Goal: Task Accomplishment & Management: Manage account settings

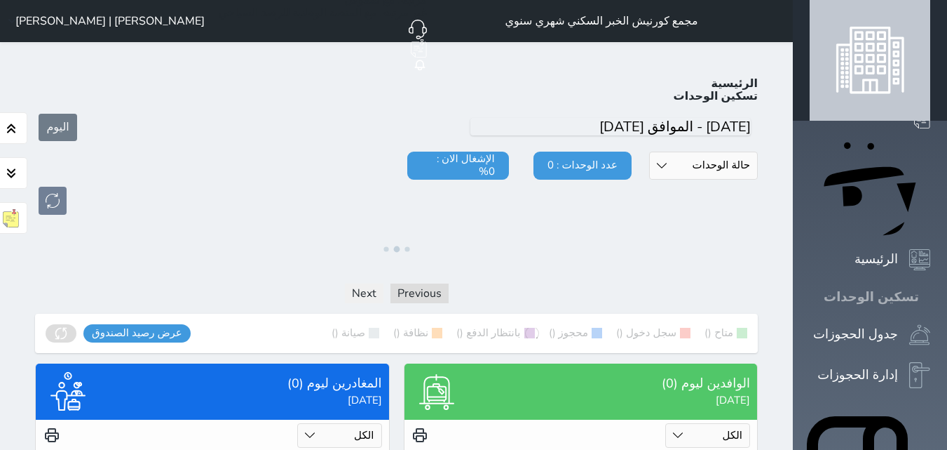
click at [931, 297] on icon at bounding box center [931, 297] width 0 height 0
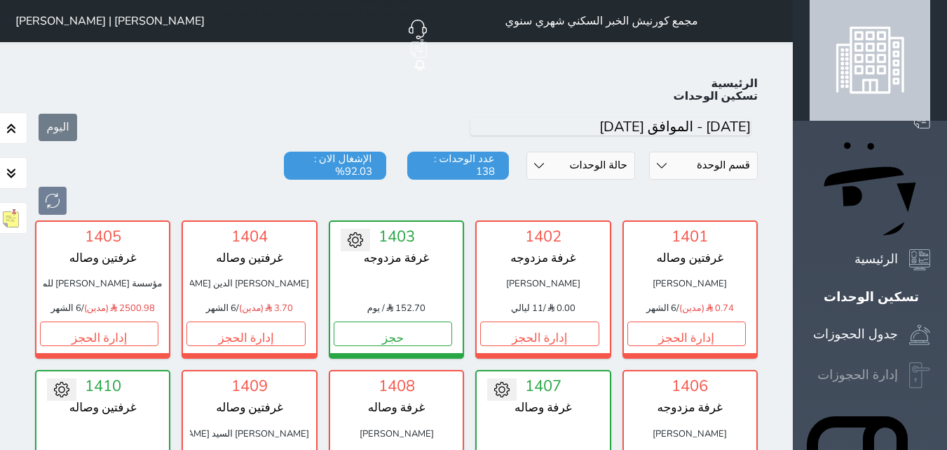
click at [910, 362] on icon at bounding box center [920, 375] width 21 height 27
select select "open_all"
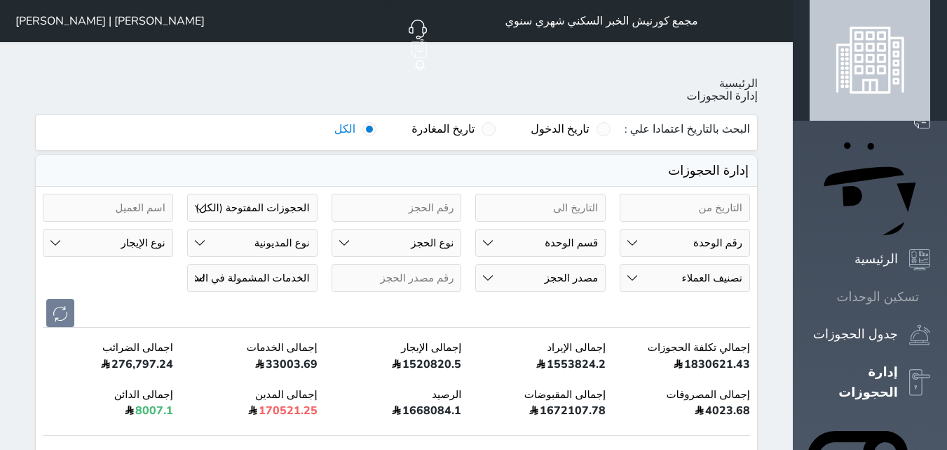
click at [931, 297] on icon at bounding box center [931, 297] width 0 height 0
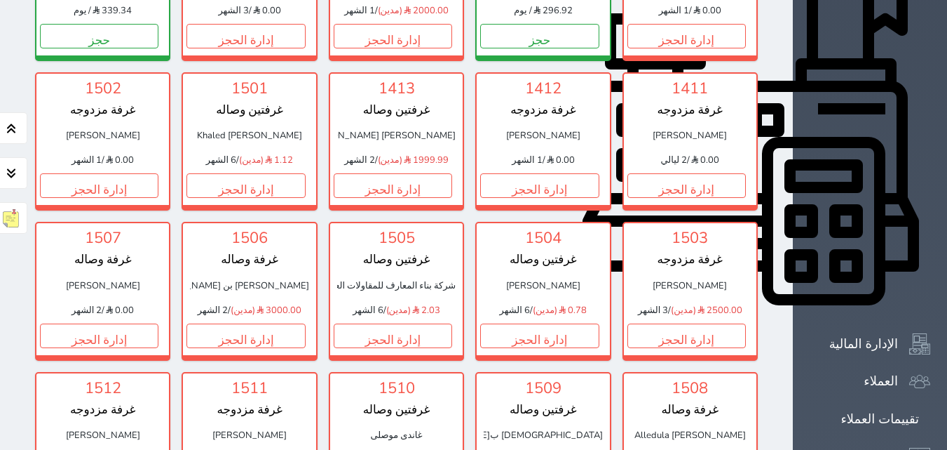
scroll to position [840, 0]
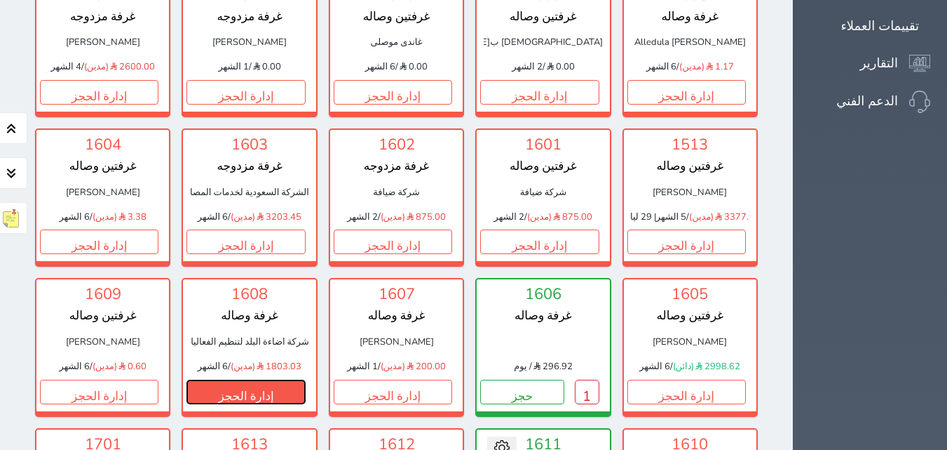
click at [305, 379] on button "إدارة الحجز" at bounding box center [246, 391] width 119 height 25
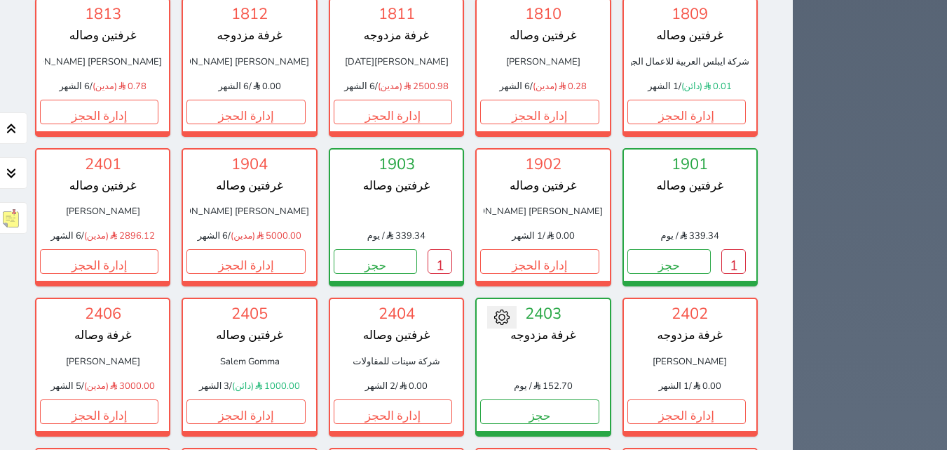
scroll to position [2411, 0]
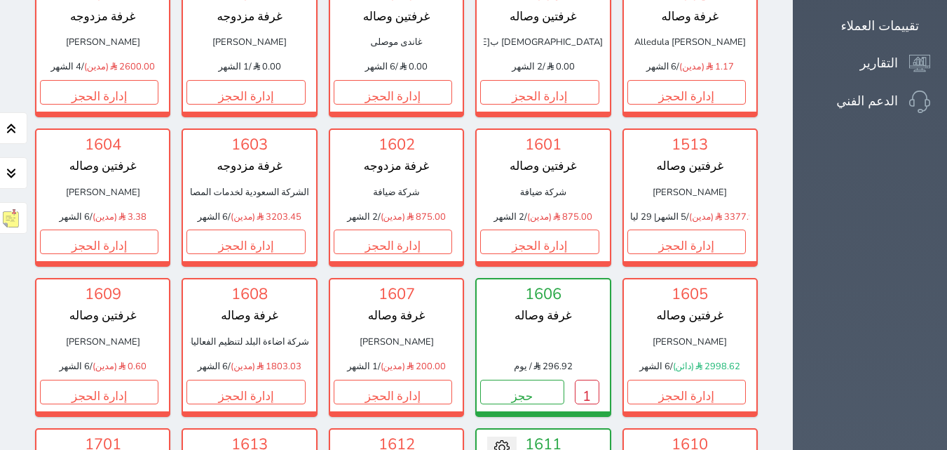
scroll to position [1233, 0]
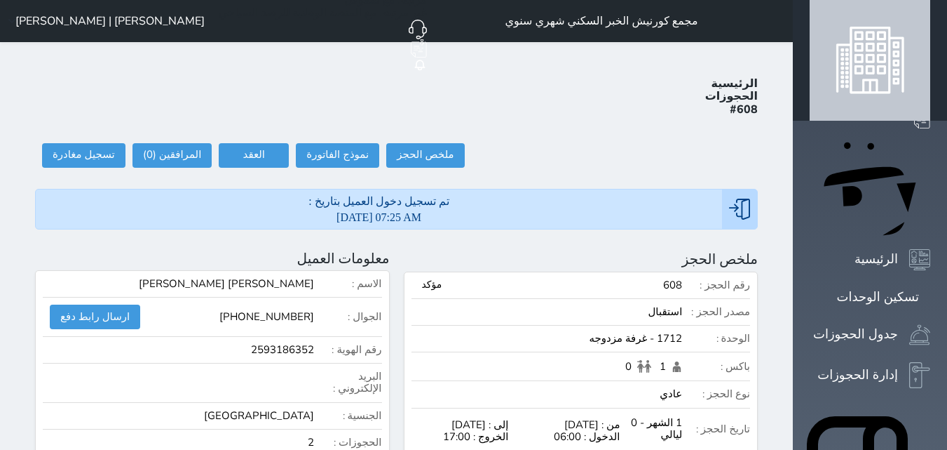
select select
click at [425, 250] on button at bounding box center [416, 259] width 18 height 18
radio input "false"
select select "79112"
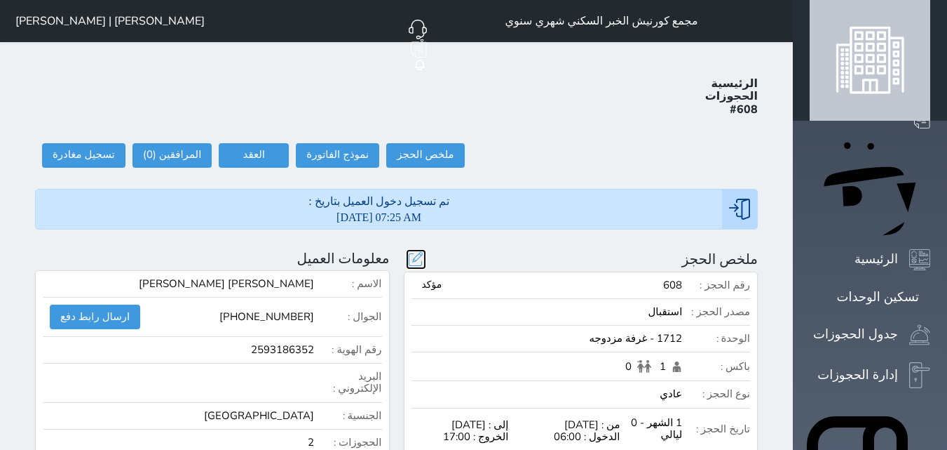
select select
type input "2500.00"
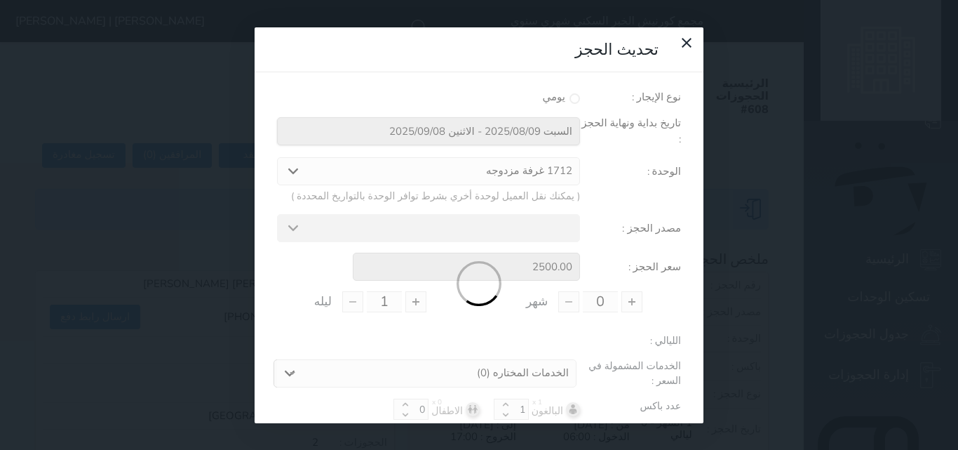
type input "1"
type input "0"
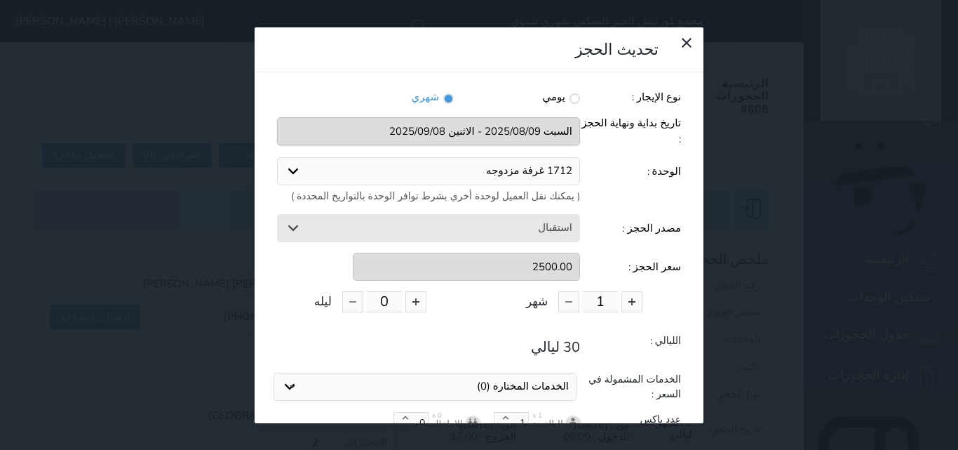
click at [553, 157] on select "1712 غرفة مزدوجه" at bounding box center [428, 171] width 303 height 28
select select "79068"
click at [277, 157] on select "1712 غرفة مزدوجه 1407 غرفة وصاله 1606 غرفة وصاله 1403 غرفة مزدوجه 1611 غرفة مزد…" at bounding box center [428, 171] width 303 height 28
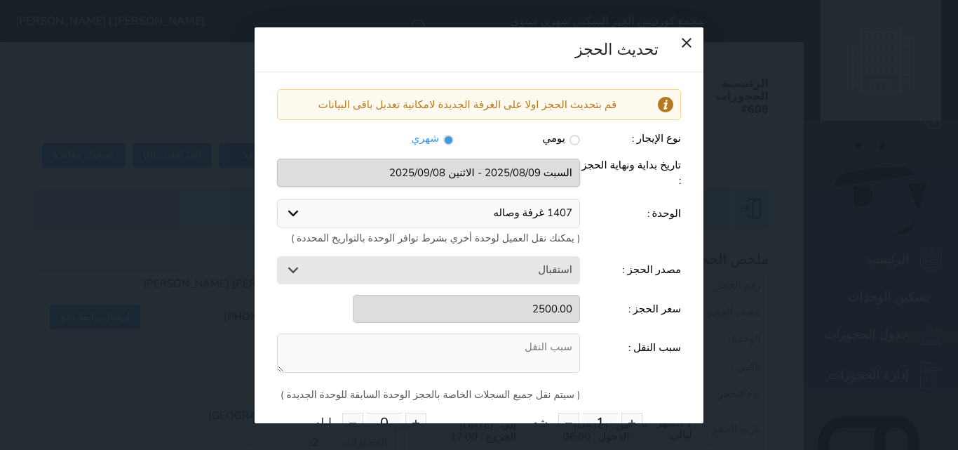
click at [510, 333] on textarea at bounding box center [428, 353] width 303 height 40
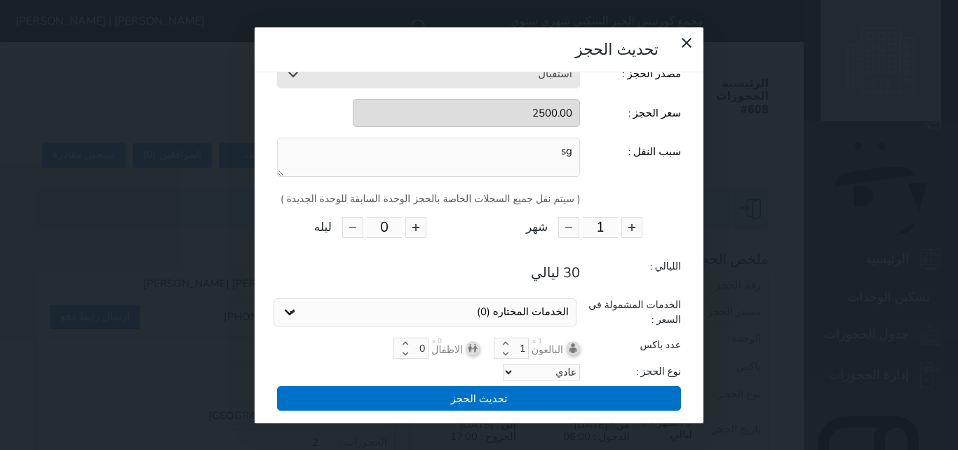
type textarea "sg"
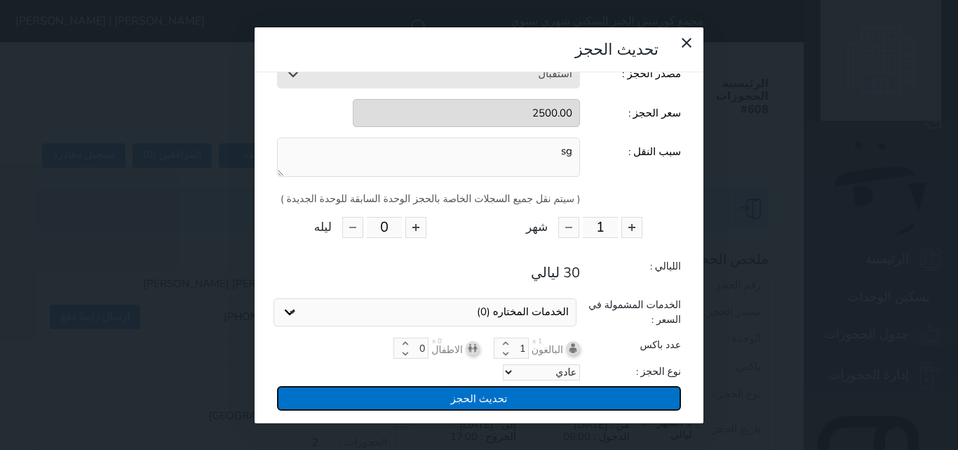
click at [485, 386] on button "تحديث الحجز" at bounding box center [479, 398] width 404 height 25
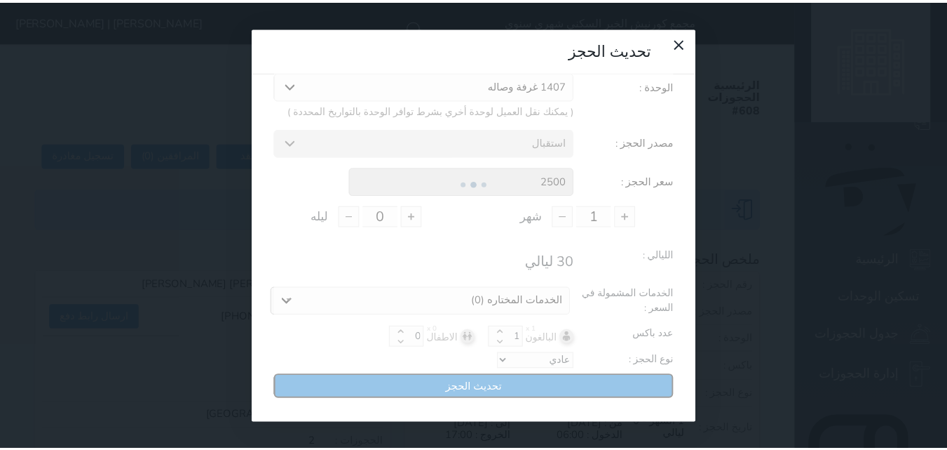
scroll to position [115, 0]
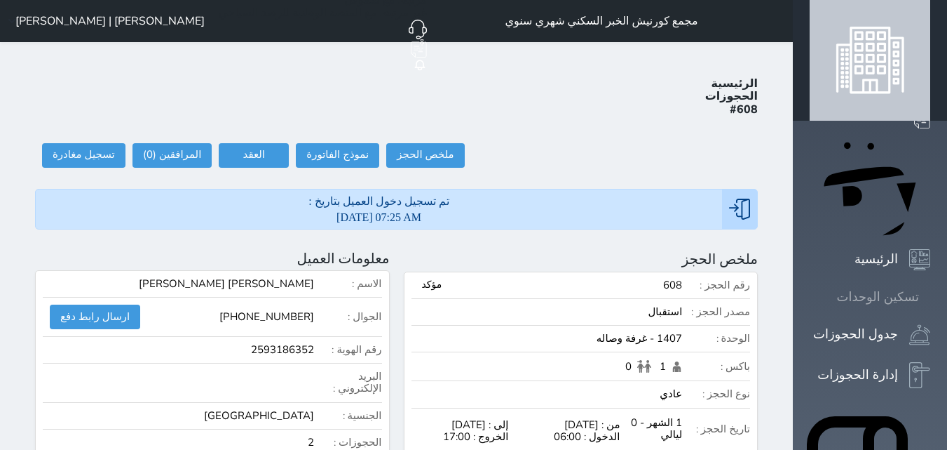
click at [931, 297] on icon at bounding box center [931, 297] width 0 height 0
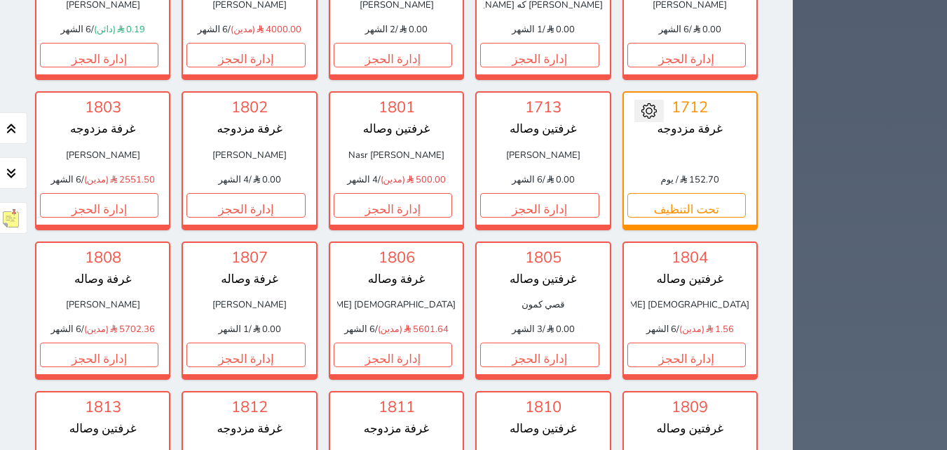
scroll to position [2018, 0]
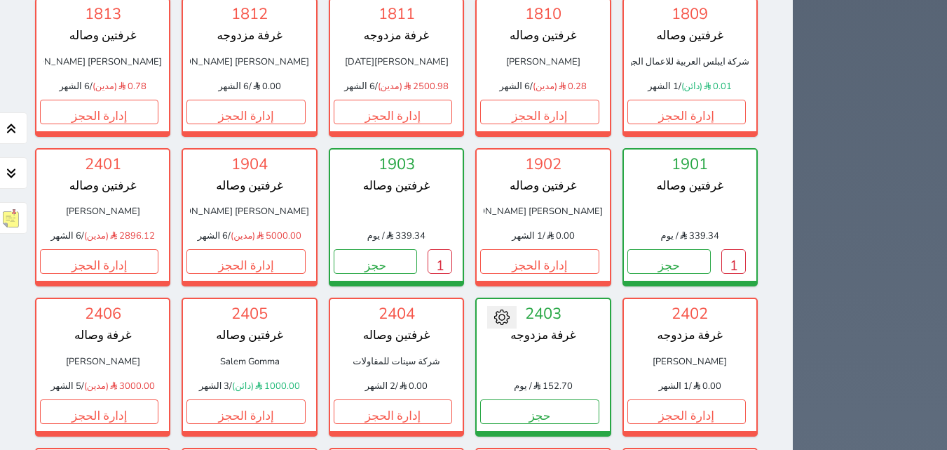
click at [947, 298] on div "حجز جماعي جديد حجز جديد الرئيسية تسكين الوحدات جدول الحجوزات إدارة الحجوزات POS…" at bounding box center [870, 348] width 154 height 4733
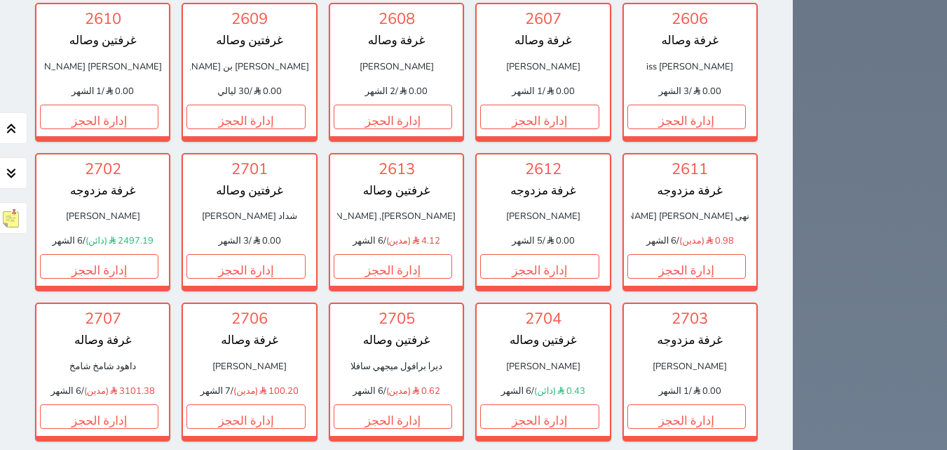
scroll to position [3485, 0]
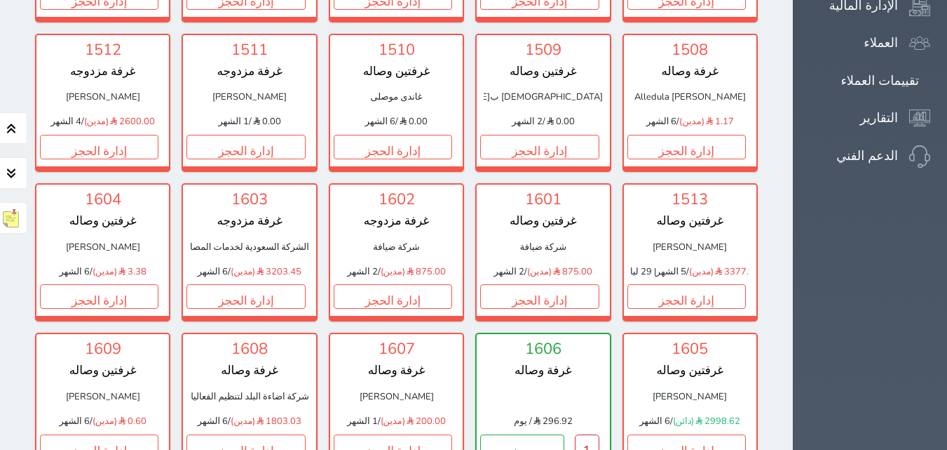
scroll to position [393, 0]
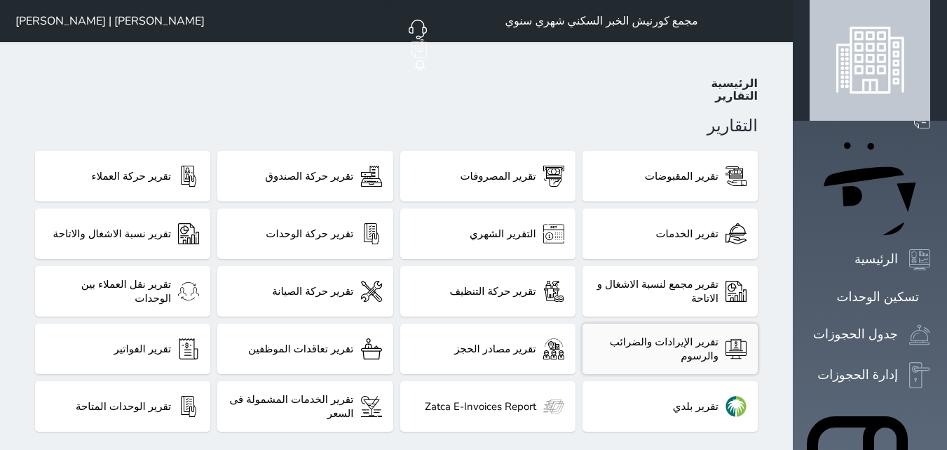
click at [594, 335] on div "تقرير الإيرادات والضرائب والرسوم" at bounding box center [656, 349] width 125 height 28
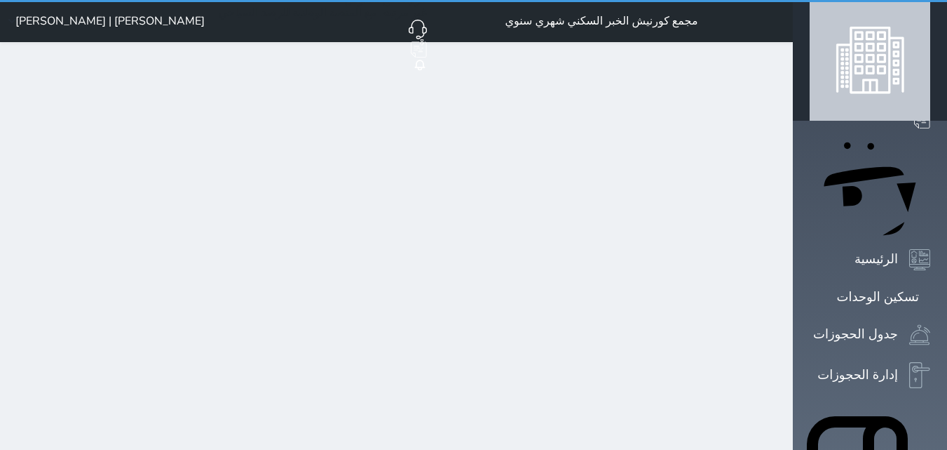
select select "full"
select select "all"
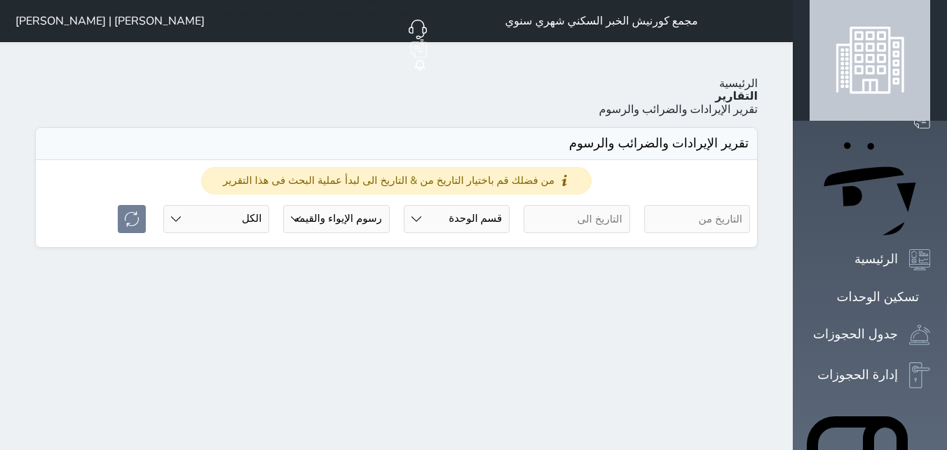
click at [750, 205] on input "text" at bounding box center [697, 219] width 106 height 28
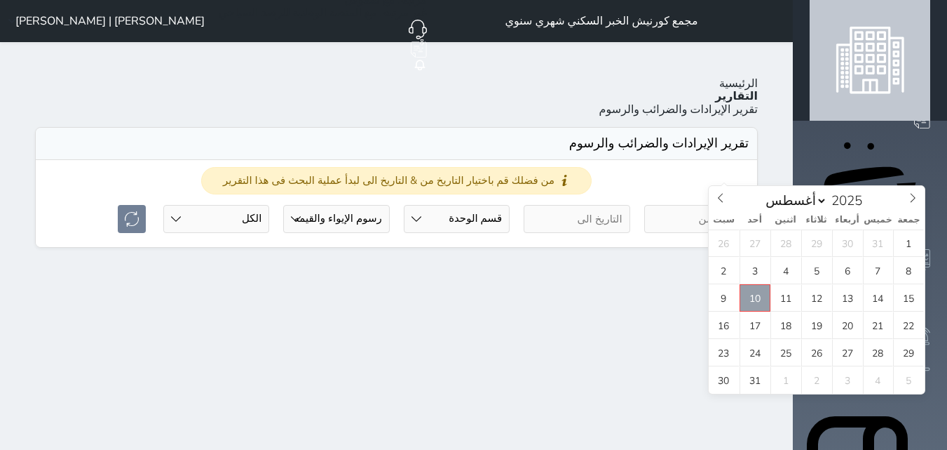
click at [754, 302] on span "10" at bounding box center [755, 297] width 31 height 27
type input "[DATE]"
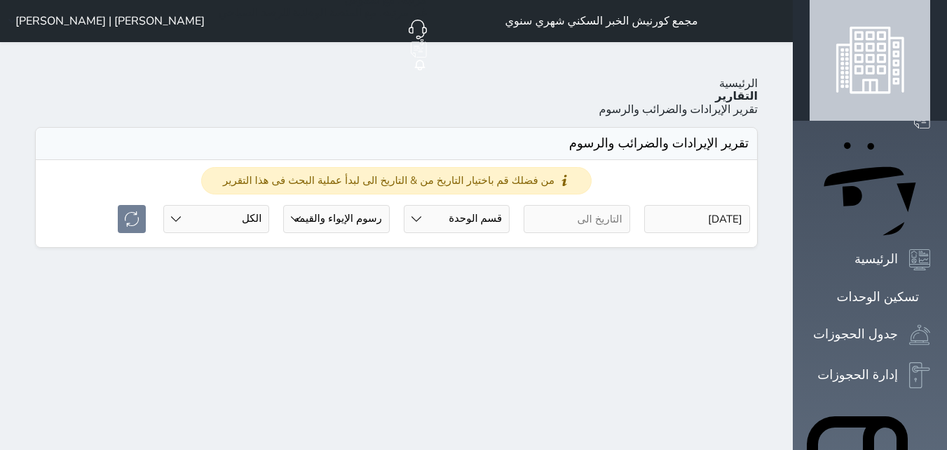
click at [630, 205] on input "text" at bounding box center [577, 219] width 106 height 28
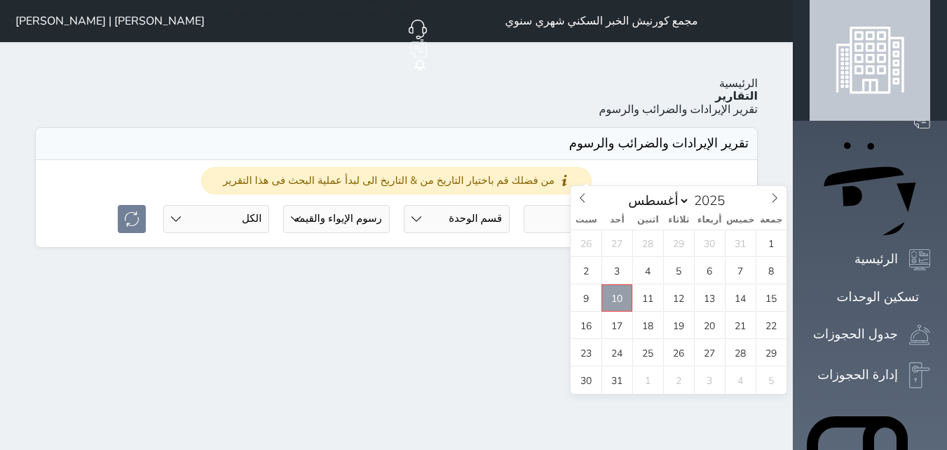
click at [616, 297] on span "10" at bounding box center [617, 297] width 31 height 27
type input "[DATE]"
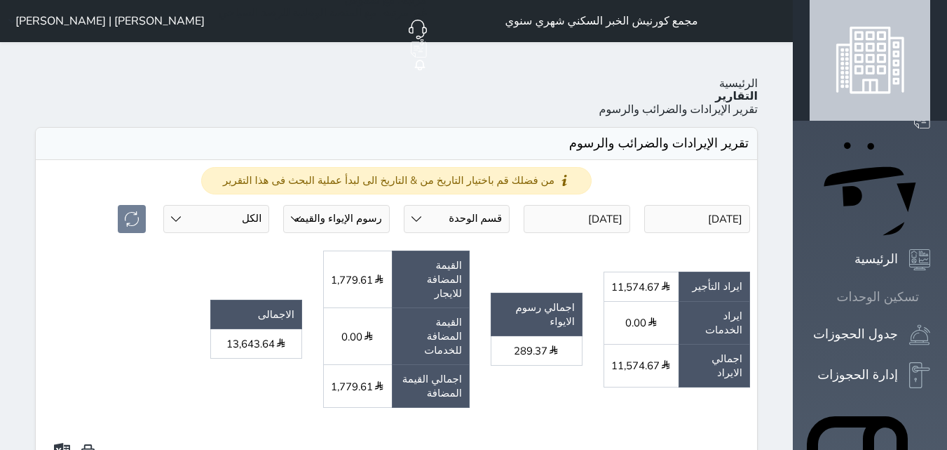
click at [897, 287] on link "تسكين الوحدات" at bounding box center [870, 297] width 121 height 20
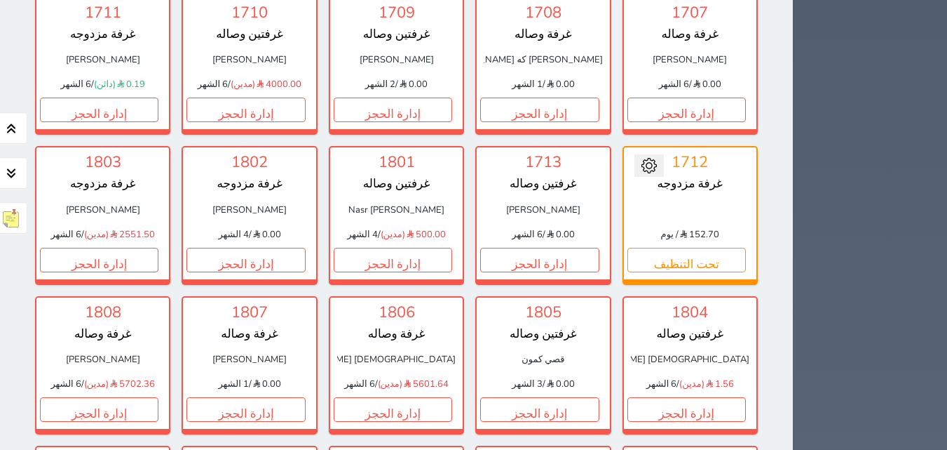
scroll to position [1964, 0]
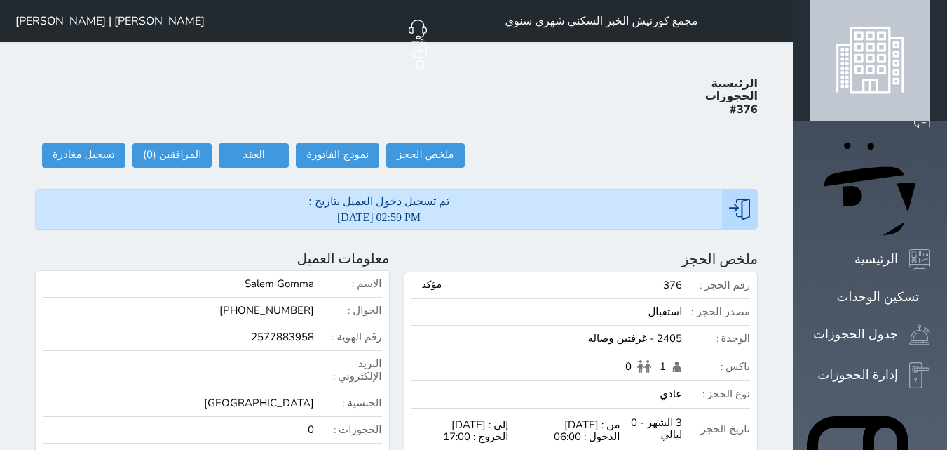
scroll to position [393, 0]
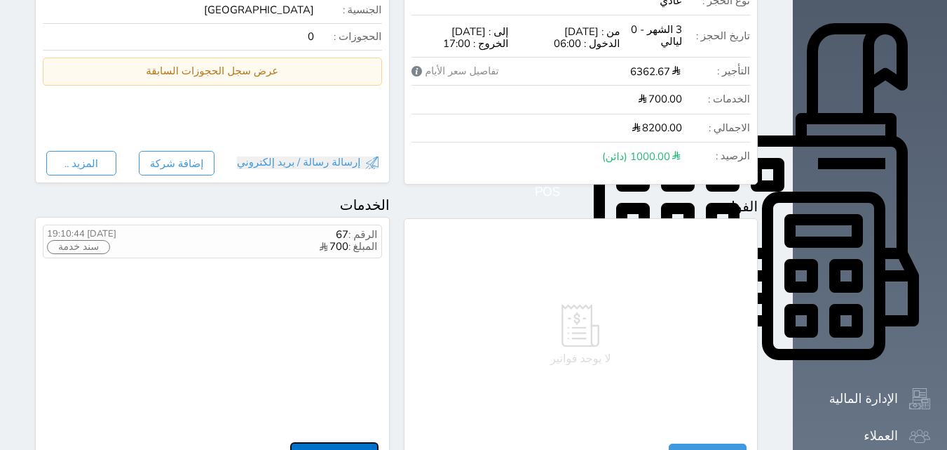
click at [370, 442] on button "اضافة الخدمات" at bounding box center [334, 454] width 88 height 25
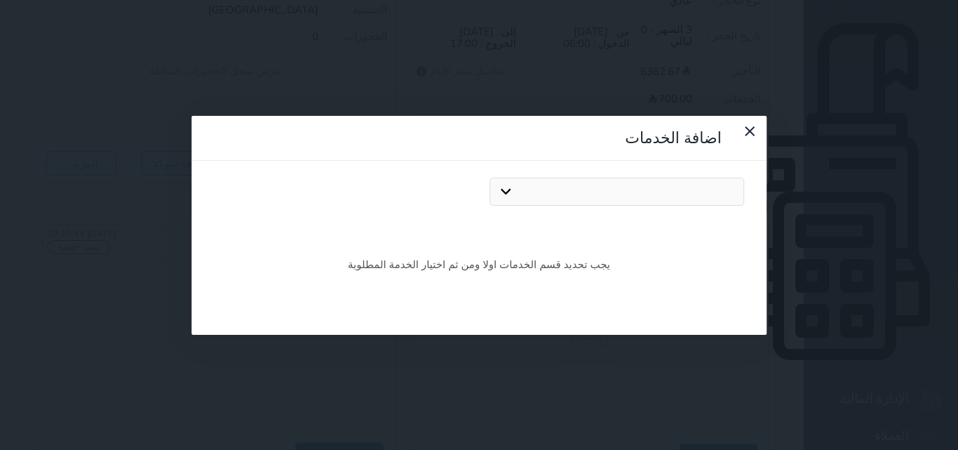
click at [598, 177] on select "تلفيات ايجار كعكايه إضافي فرق ايجار رصيد افتتاحي ايجار المطبخ" at bounding box center [616, 191] width 255 height 28
select select "3"
click at [490, 177] on select "تلفيات ايجار كعكايه إضافي فرق ايجار رصيد افتتاحي ايجار المطبخ" at bounding box center [616, 191] width 255 height 28
click at [439, 177] on select "فرق ايجار" at bounding box center [341, 191] width 255 height 28
select select "0"
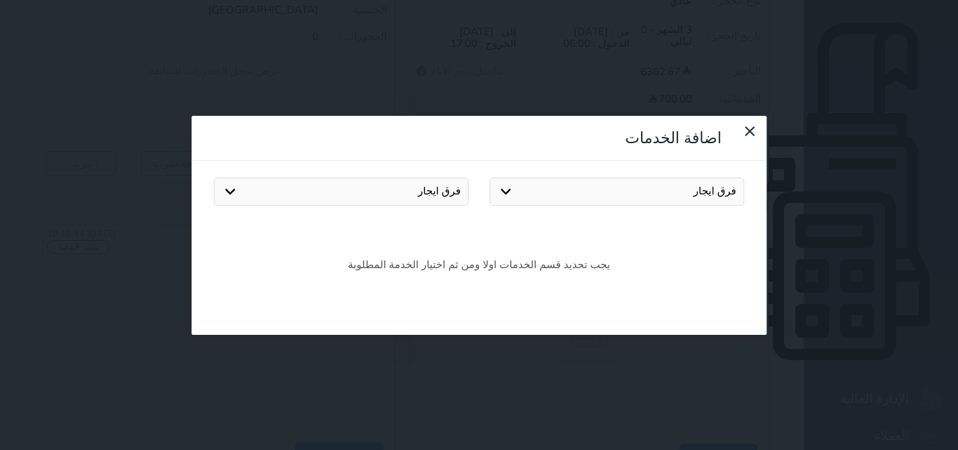
click at [214, 177] on select "فرق ايجار" at bounding box center [341, 191] width 255 height 28
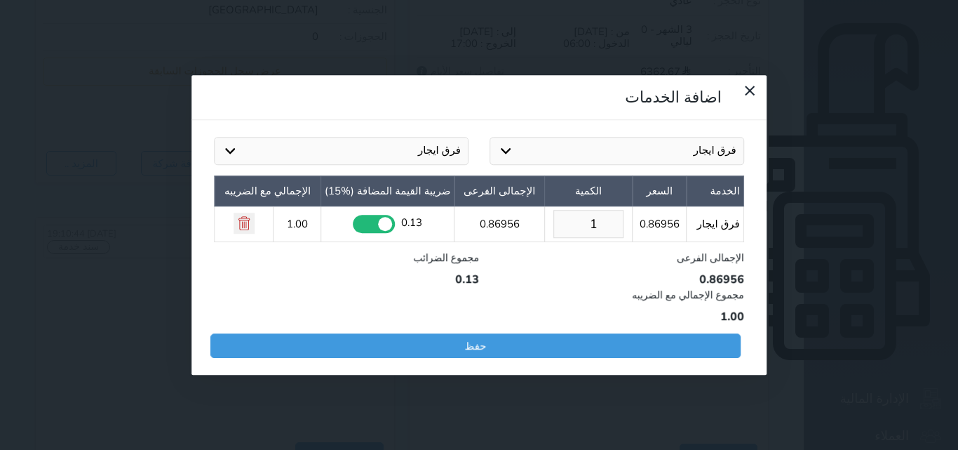
click at [569, 210] on input "1" at bounding box center [588, 224] width 70 height 28
type input "1000"
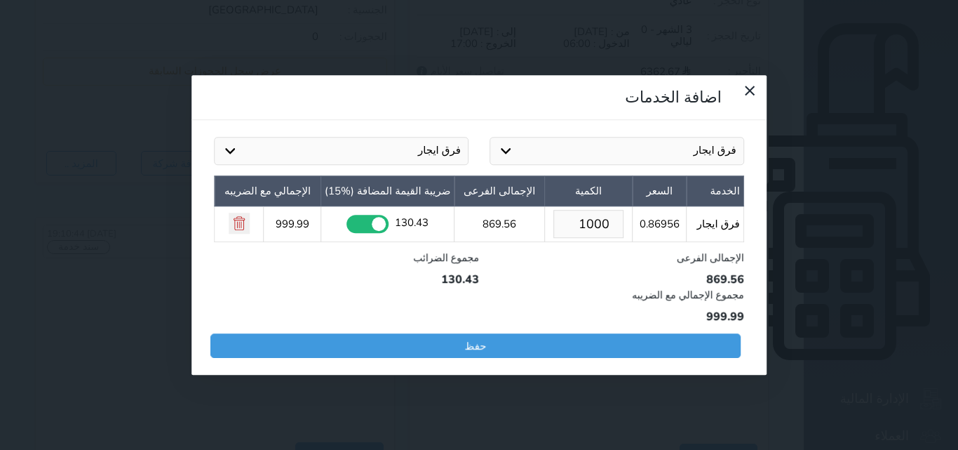
click at [589, 250] on h2 "الإجمالى الفرعى" at bounding box center [611, 257] width 265 height 15
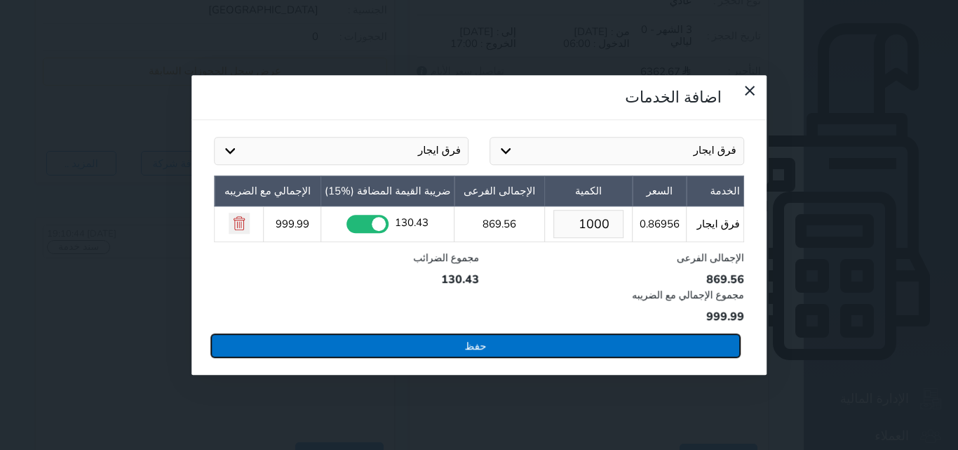
click at [472, 333] on button "حفظ" at bounding box center [475, 345] width 530 height 25
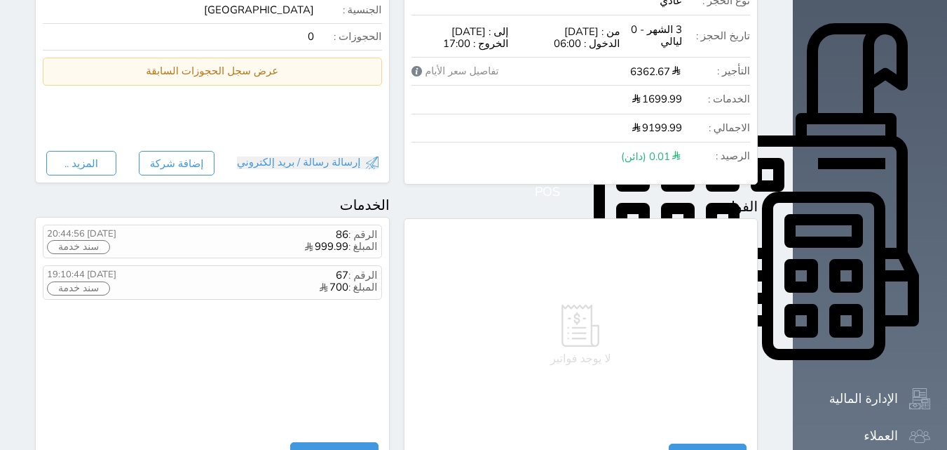
scroll to position [0, 0]
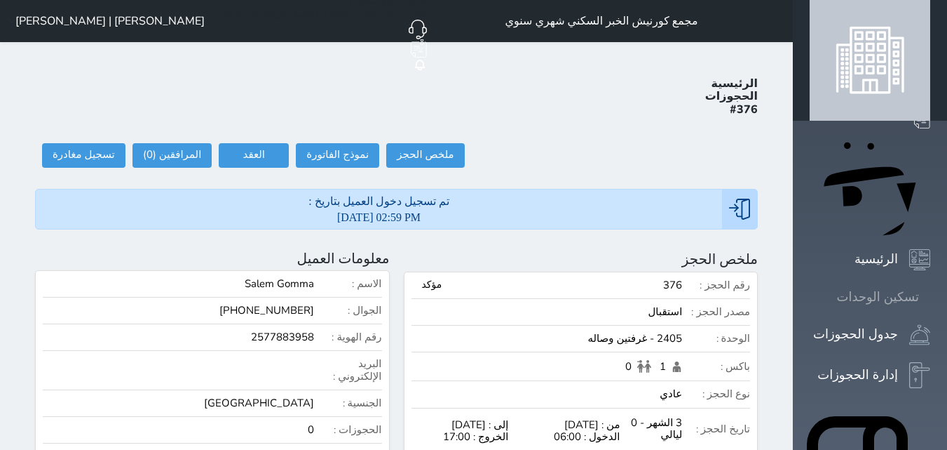
click at [900, 287] on link "تسكين الوحدات" at bounding box center [870, 297] width 121 height 20
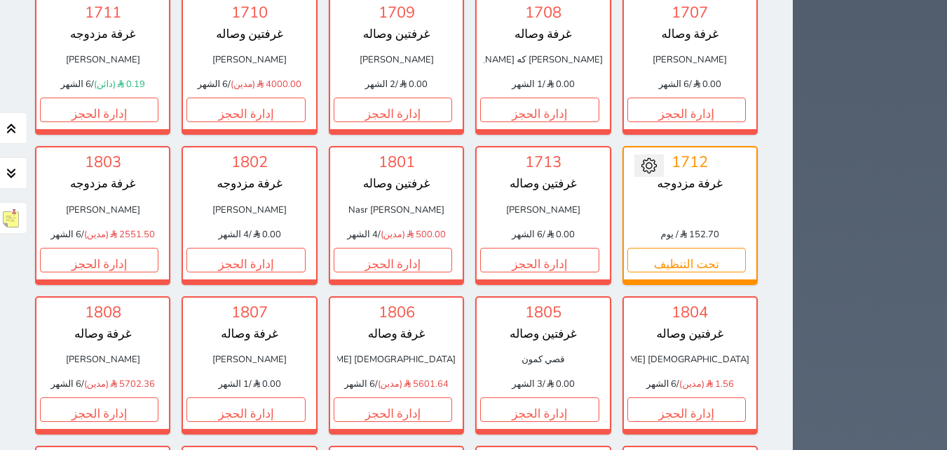
scroll to position [1964, 0]
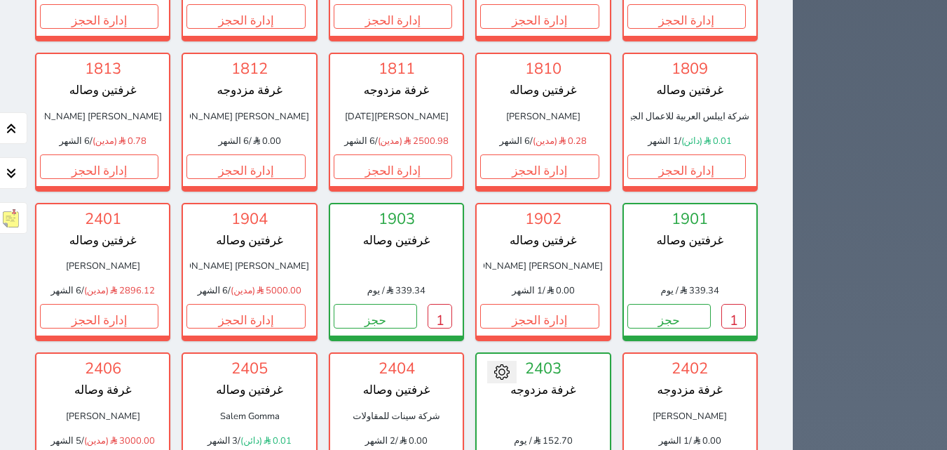
click at [946, 311] on div "حجز جماعي جديد حجز جديد الرئيسية تسكين الوحدات جدول الحجوزات إدارة الحجوزات POS…" at bounding box center [870, 402] width 154 height 4733
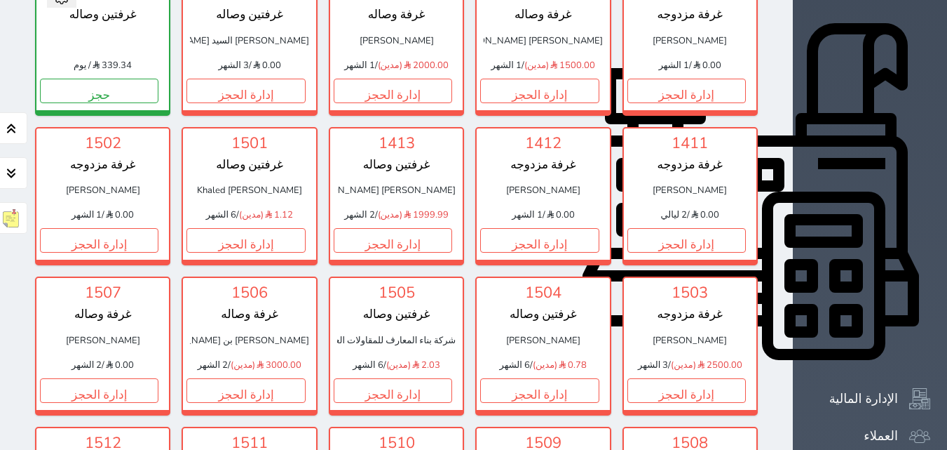
scroll to position [0, 0]
